Goal: Navigation & Orientation: Find specific page/section

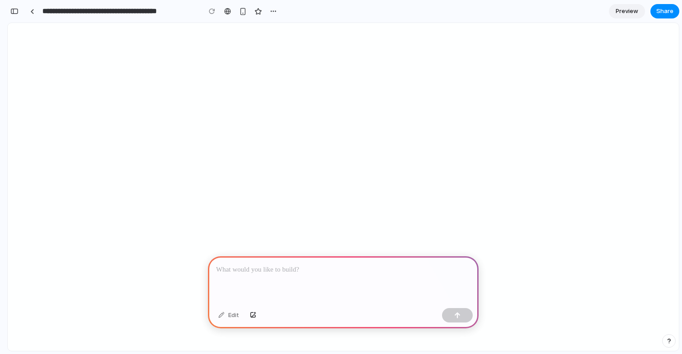
scroll to position [22, 0]
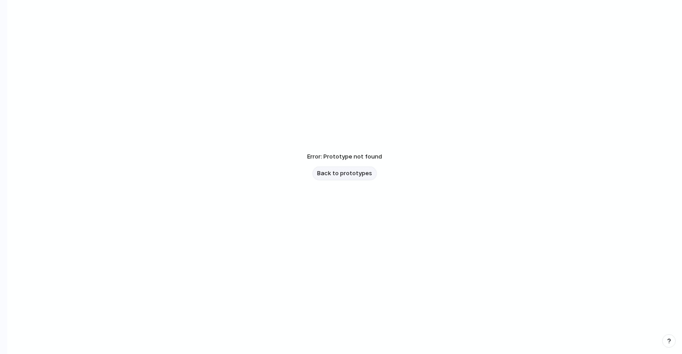
click at [350, 175] on span "Back to prototypes" at bounding box center [344, 173] width 55 height 9
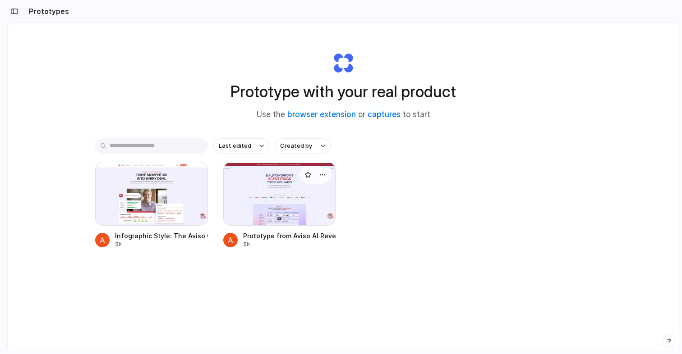
click at [262, 187] on div at bounding box center [279, 194] width 113 height 64
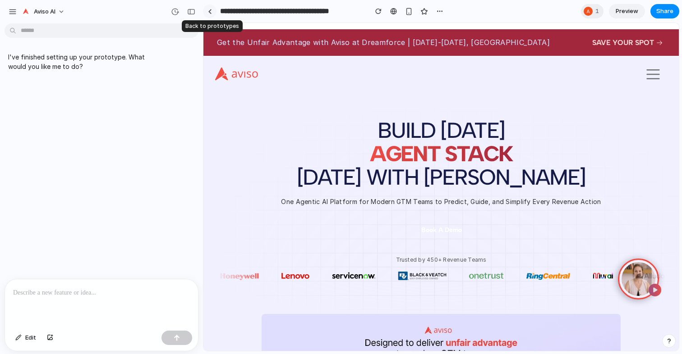
click at [207, 11] on link at bounding box center [210, 12] width 14 height 14
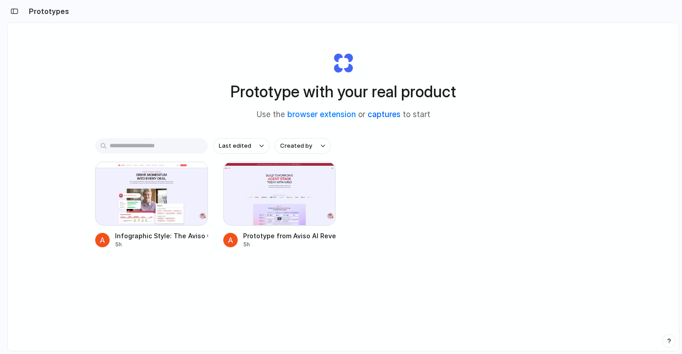
click at [394, 114] on link "captures" at bounding box center [383, 114] width 33 height 9
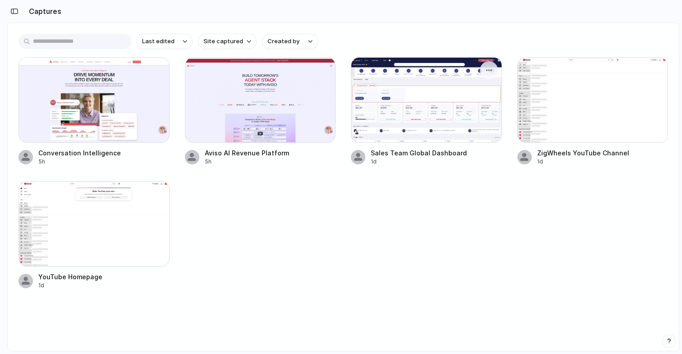
click at [411, 106] on div at bounding box center [426, 100] width 151 height 86
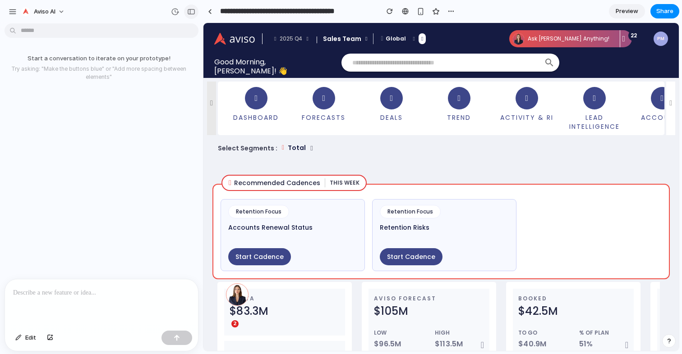
click at [191, 14] on div "button" at bounding box center [191, 12] width 8 height 6
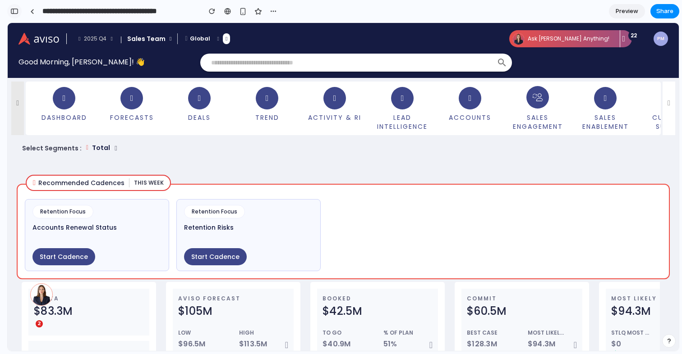
click at [9, 9] on button "button" at bounding box center [14, 11] width 14 height 14
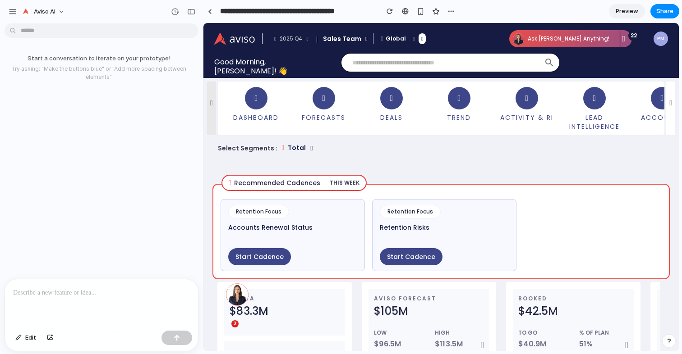
click at [69, 293] on p at bounding box center [101, 293] width 177 height 11
click at [120, 293] on p at bounding box center [101, 293] width 177 height 11
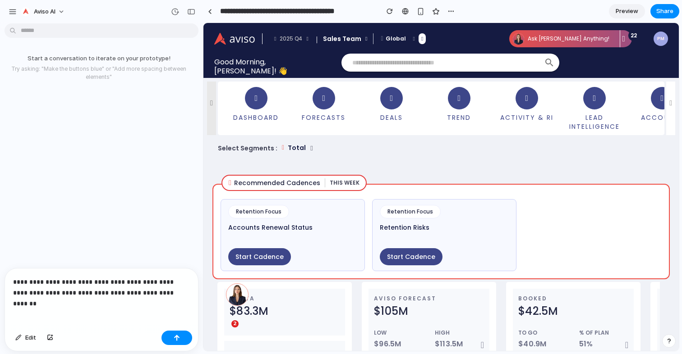
click at [116, 292] on p "**********" at bounding box center [101, 288] width 177 height 22
click at [166, 291] on p "**********" at bounding box center [101, 288] width 177 height 22
click at [178, 339] on div "button" at bounding box center [177, 338] width 6 height 6
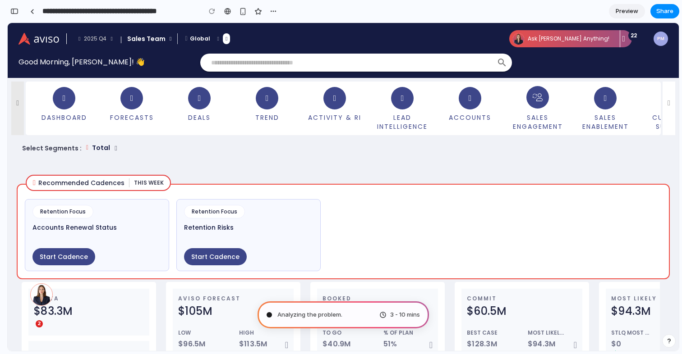
type input "**********"
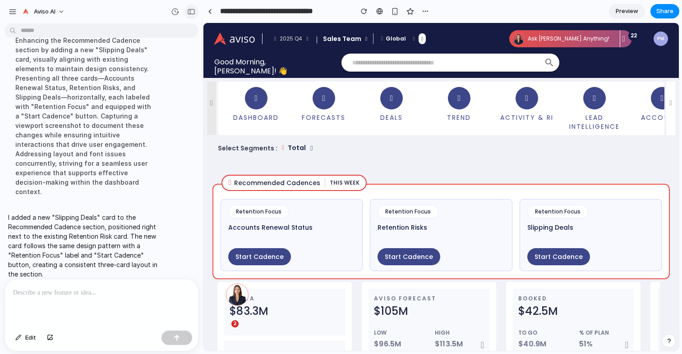
click at [192, 9] on div "button" at bounding box center [191, 12] width 8 height 6
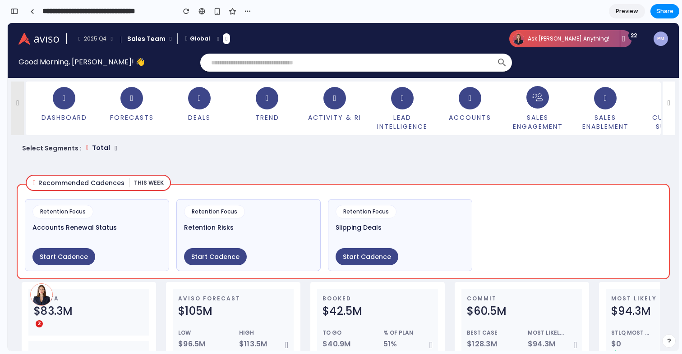
scroll to position [484, 0]
drag, startPoint x: 356, startPoint y: 228, endPoint x: 385, endPoint y: 228, distance: 29.7
click at [385, 228] on div "Slipping Deals" at bounding box center [399, 227] width 129 height 9
click at [403, 252] on div "Start Cadence" at bounding box center [399, 256] width 129 height 17
drag, startPoint x: 349, startPoint y: 228, endPoint x: 380, endPoint y: 228, distance: 30.7
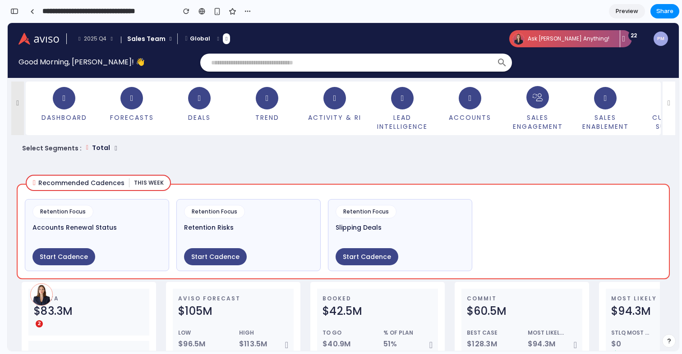
click at [380, 228] on div "Slipping Deals" at bounding box center [399, 227] width 129 height 9
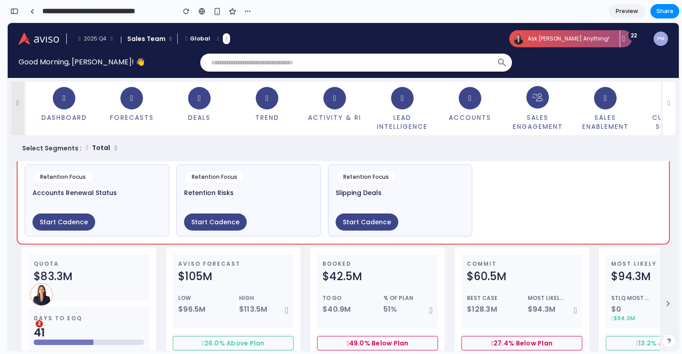
scroll to position [0, 0]
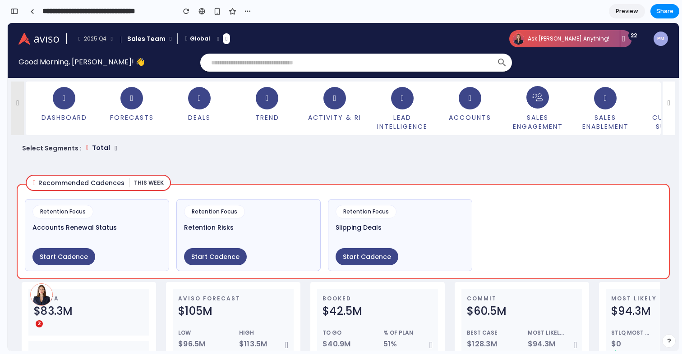
drag, startPoint x: 346, startPoint y: 227, endPoint x: 378, endPoint y: 226, distance: 32.0
click at [378, 226] on div "Slipping Deals" at bounding box center [399, 227] width 129 height 9
click at [499, 261] on div "Retention Focus Accounts Renewal Status Start Cadence Retention Focus Retention…" at bounding box center [343, 232] width 653 height 96
click at [668, 104] on icon at bounding box center [668, 103] width 3 height 7
click at [665, 109] on div at bounding box center [668, 109] width 13 height 54
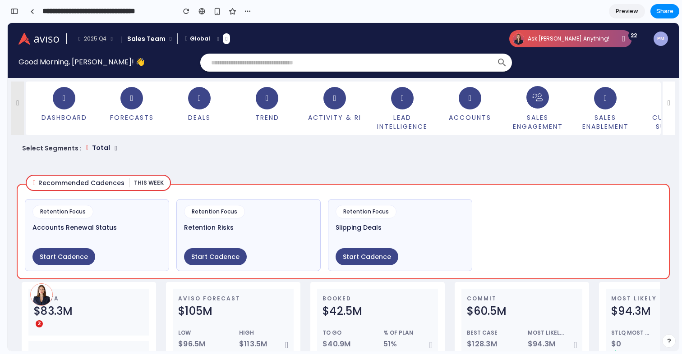
click at [18, 124] on div "dashboard forecasts deals trend Activity & RI Lead Intelligence Accounts Sales …" at bounding box center [343, 108] width 671 height 61
click at [19, 101] on div "dashboard forecasts deals trend Activity & RI Lead Intelligence Accounts Sales …" at bounding box center [343, 108] width 671 height 61
click at [665, 107] on div at bounding box center [668, 109] width 13 height 54
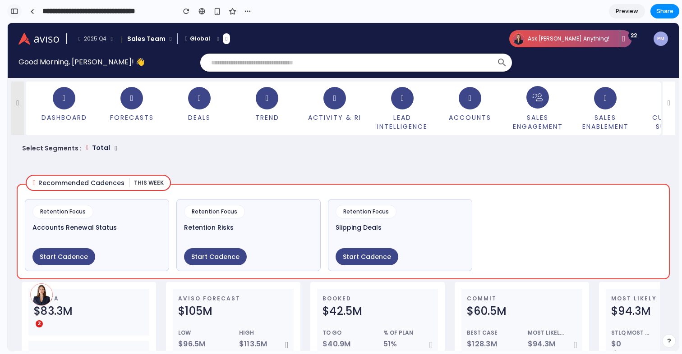
click at [14, 11] on div "button" at bounding box center [14, 11] width 8 height 6
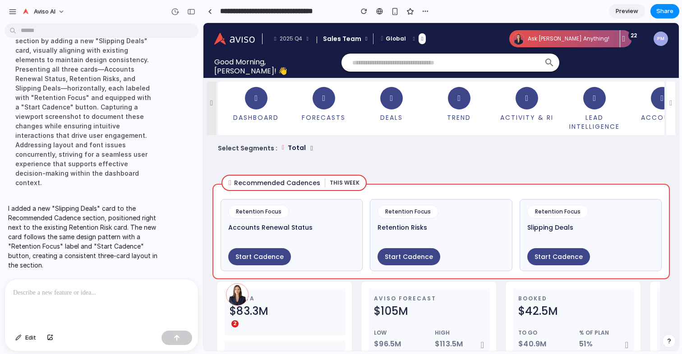
scroll to position [87, 0]
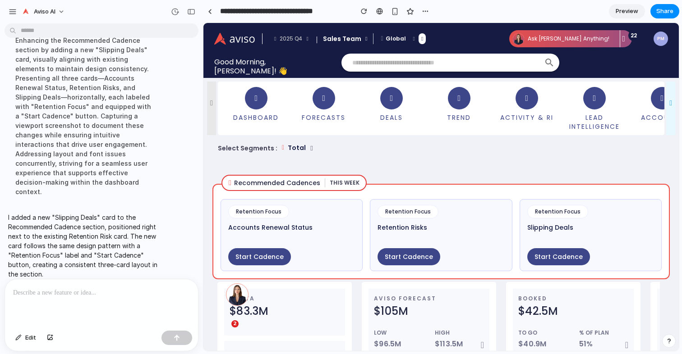
click at [666, 101] on div at bounding box center [670, 109] width 9 height 54
click at [668, 116] on div at bounding box center [670, 109] width 9 height 54
click at [208, 109] on div "dashboard forecasts deals trend Activity & RI Lead Intelligence Accounts Sales …" at bounding box center [440, 108] width 475 height 61
click at [213, 109] on div "dashboard forecasts deals trend Activity & RI Lead Intelligence Accounts Sales …" at bounding box center [440, 108] width 475 height 61
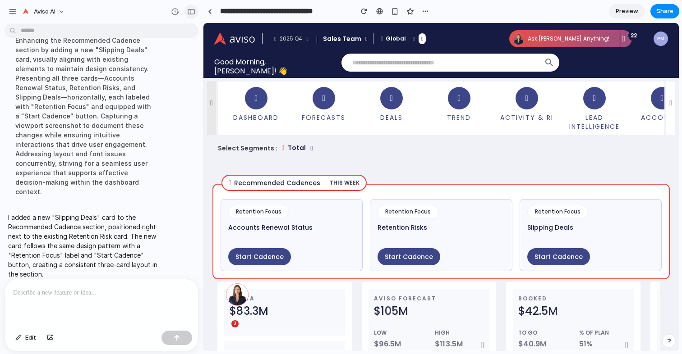
click at [192, 12] on div "button" at bounding box center [191, 12] width 8 height 6
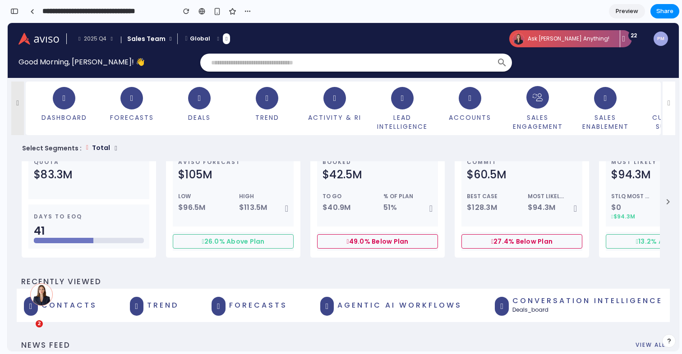
scroll to position [0, 0]
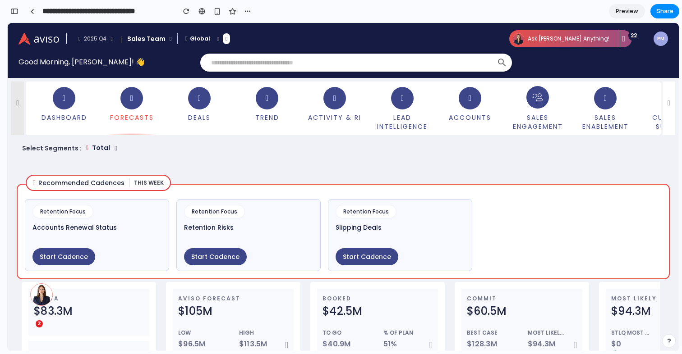
click at [133, 107] on icon at bounding box center [131, 98] width 23 height 23
click at [252, 65] on input "text" at bounding box center [353, 62] width 284 height 9
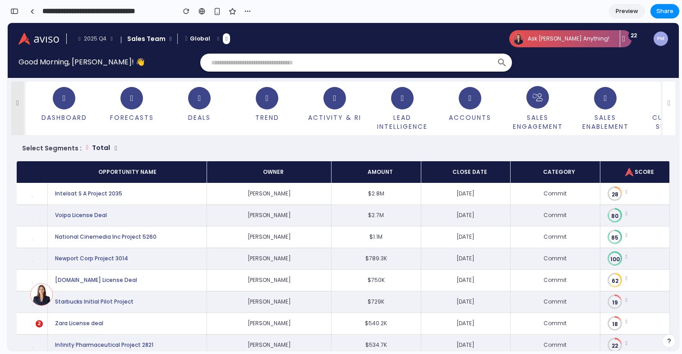
scroll to position [693, 0]
